Goal: Task Accomplishment & Management: Manage account settings

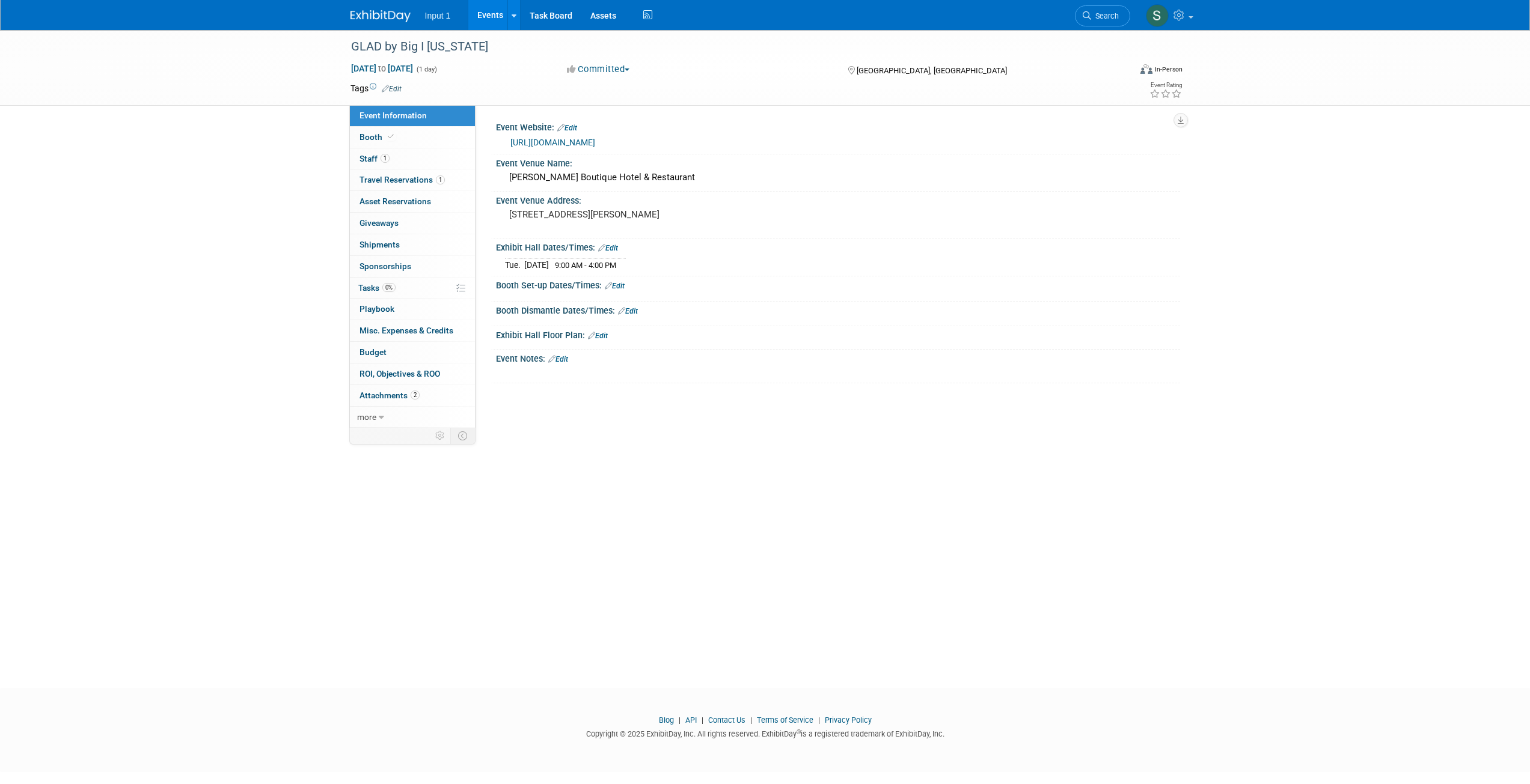
click at [232, 133] on div "GLAD by Big I [US_STATE] [DATE] to [DATE] (1 day) [DATE] to [DATE] Committed Co…" at bounding box center [765, 348] width 1530 height 636
click at [383, 179] on span "Travel Reservations 1" at bounding box center [402, 180] width 85 height 10
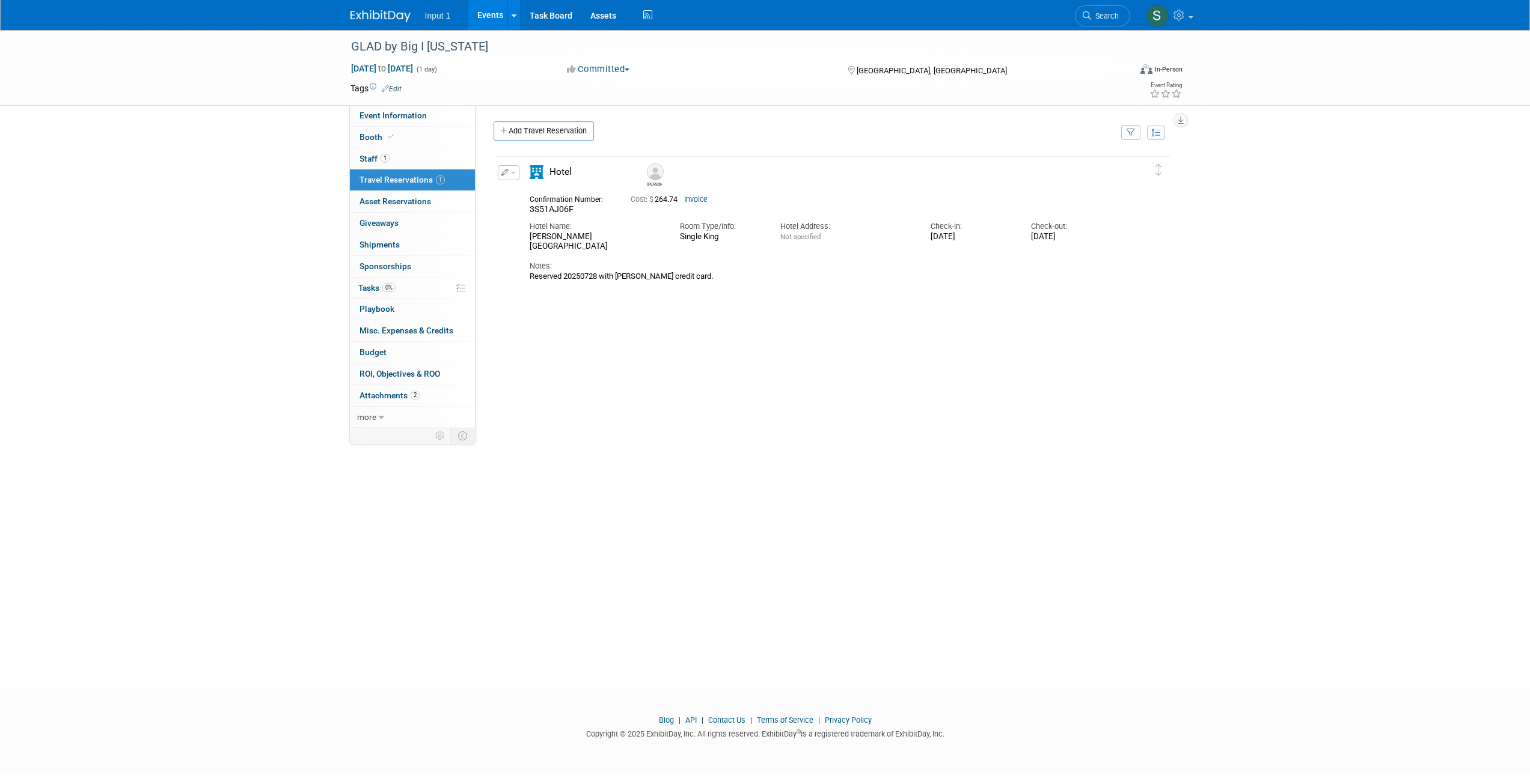
click at [535, 131] on link "Add Travel Reservation" at bounding box center [544, 131] width 101 height 19
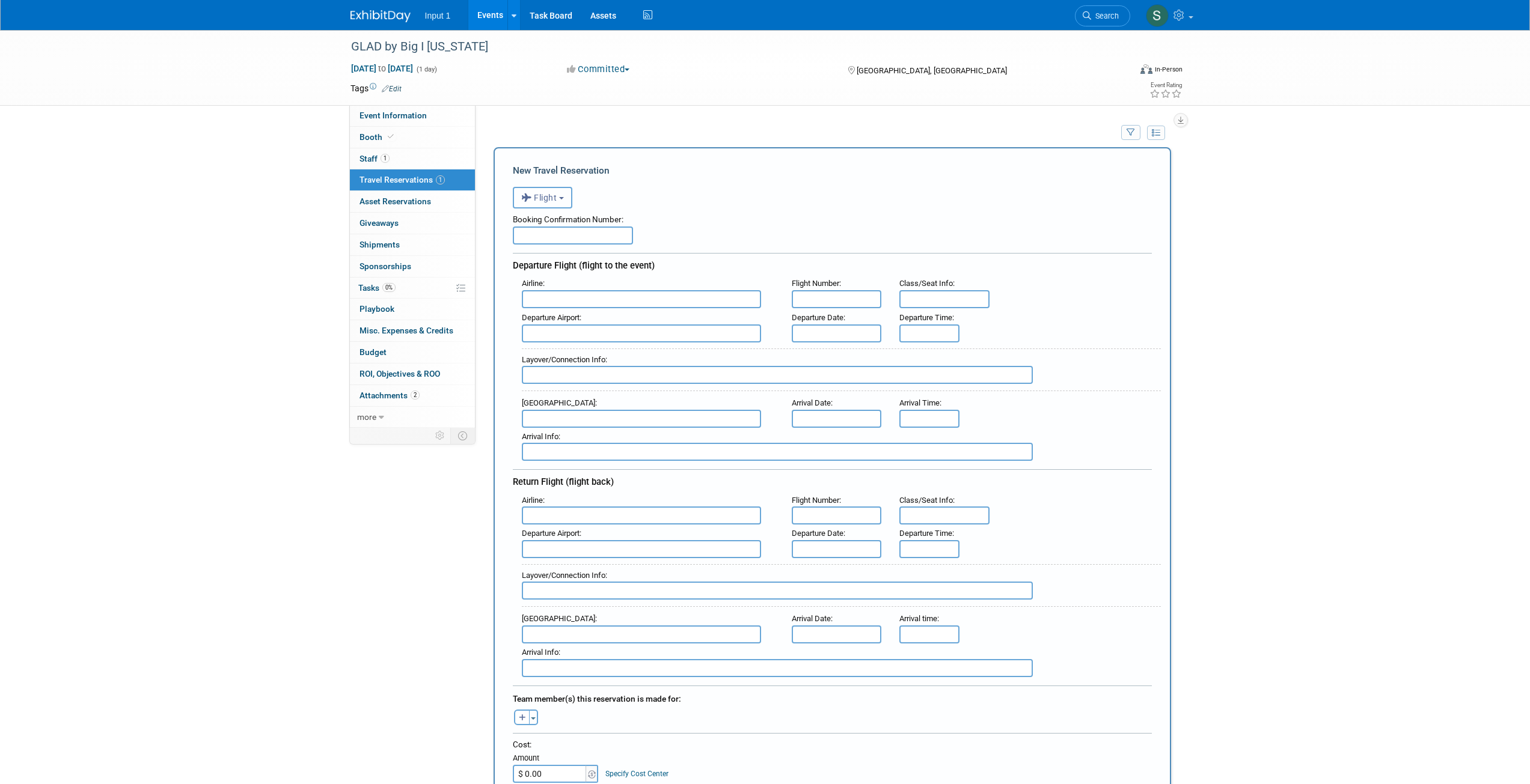
click at [559, 206] on button "Flight" at bounding box center [543, 198] width 59 height 22
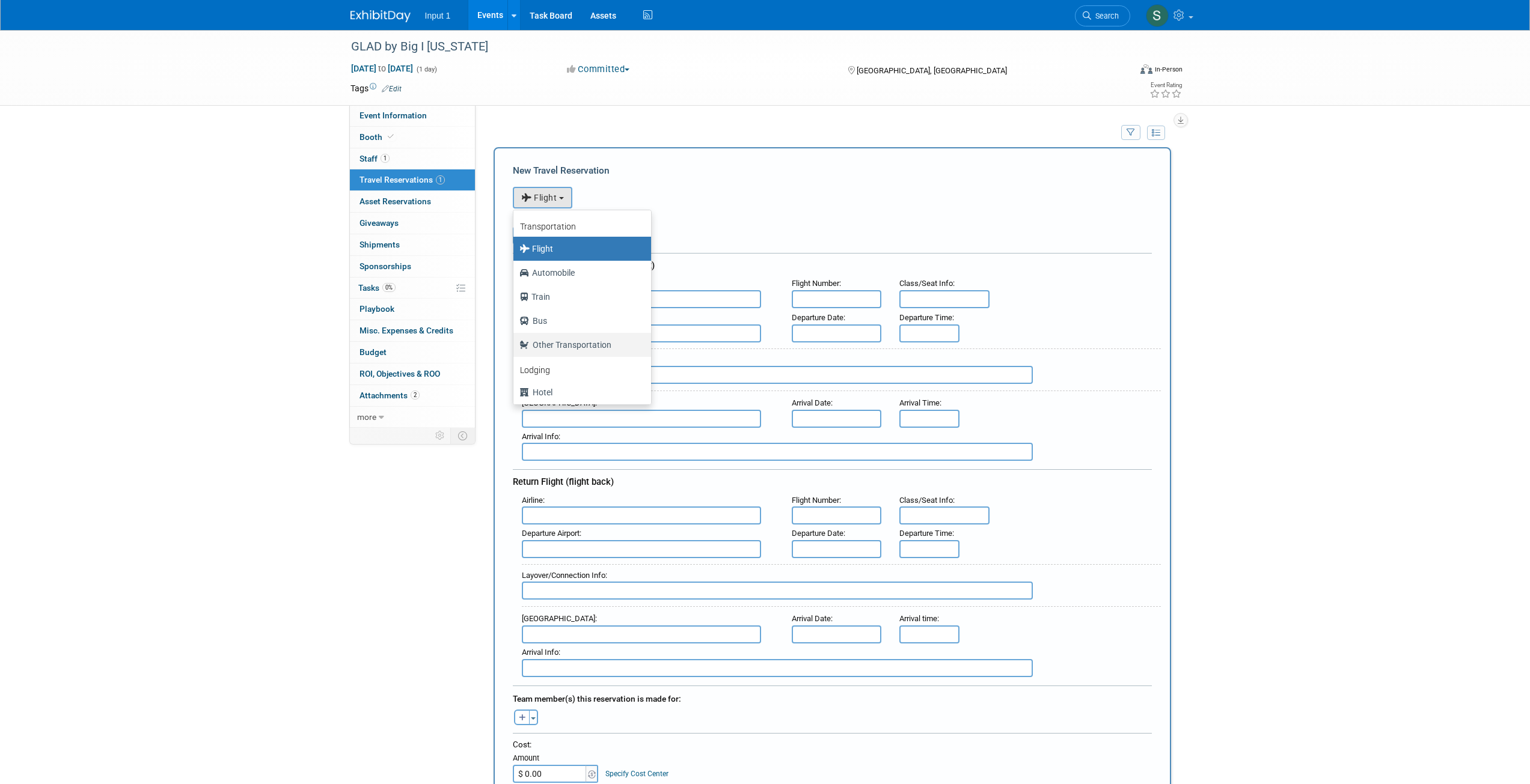
drag, startPoint x: 554, startPoint y: 351, endPoint x: 615, endPoint y: 377, distance: 66.3
click at [553, 350] on label "Other Transportation" at bounding box center [579, 345] width 119 height 19
click at [559, 277] on label "Automobile" at bounding box center [579, 273] width 119 height 19
click at [515, 275] on input "Automobile" at bounding box center [511, 271] width 8 height 8
select select "4"
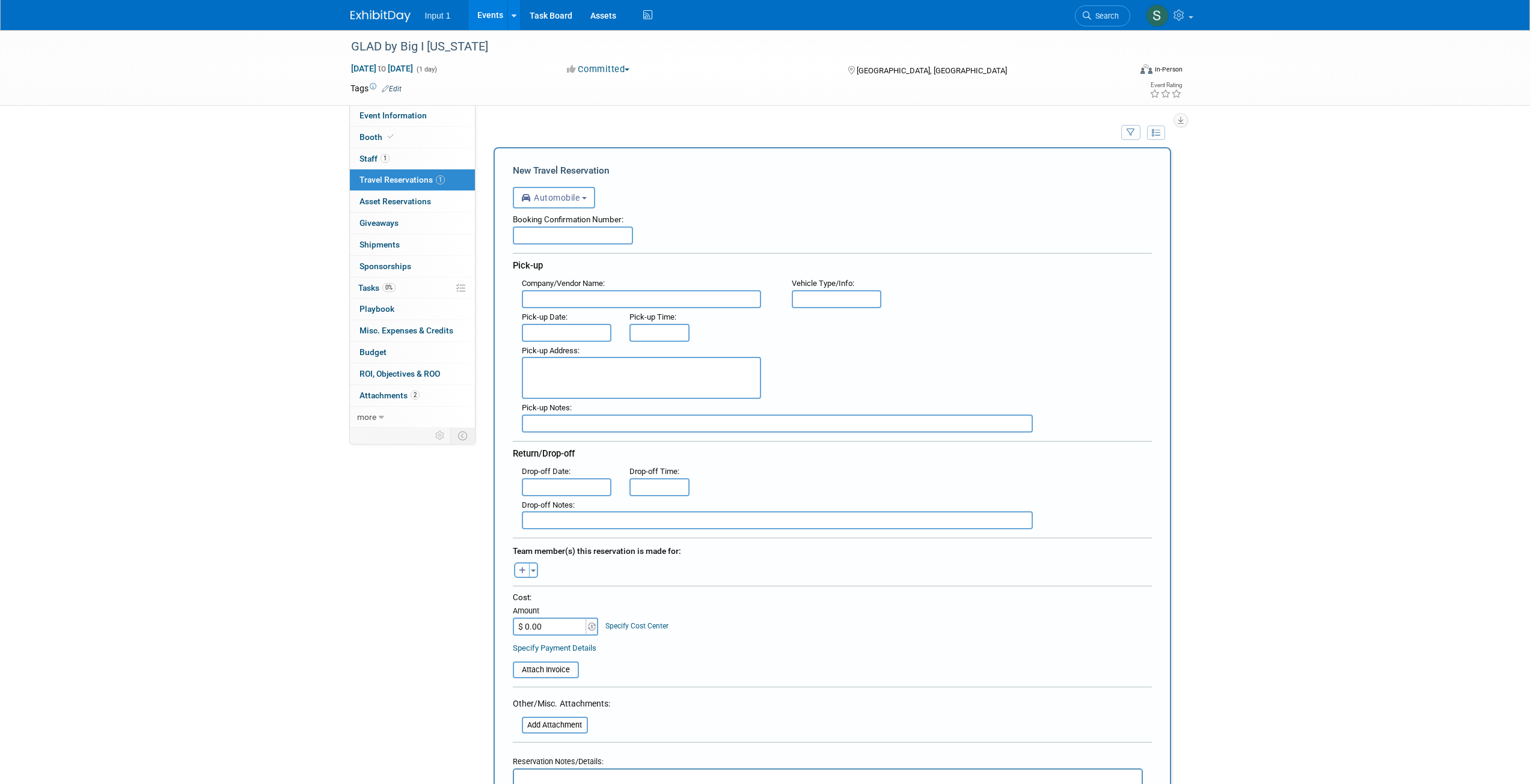
click at [539, 238] on input "text" at bounding box center [573, 236] width 120 height 18
type input "Uber for [PERSON_NAME]"
